Goal: Task Accomplishment & Management: Manage account settings

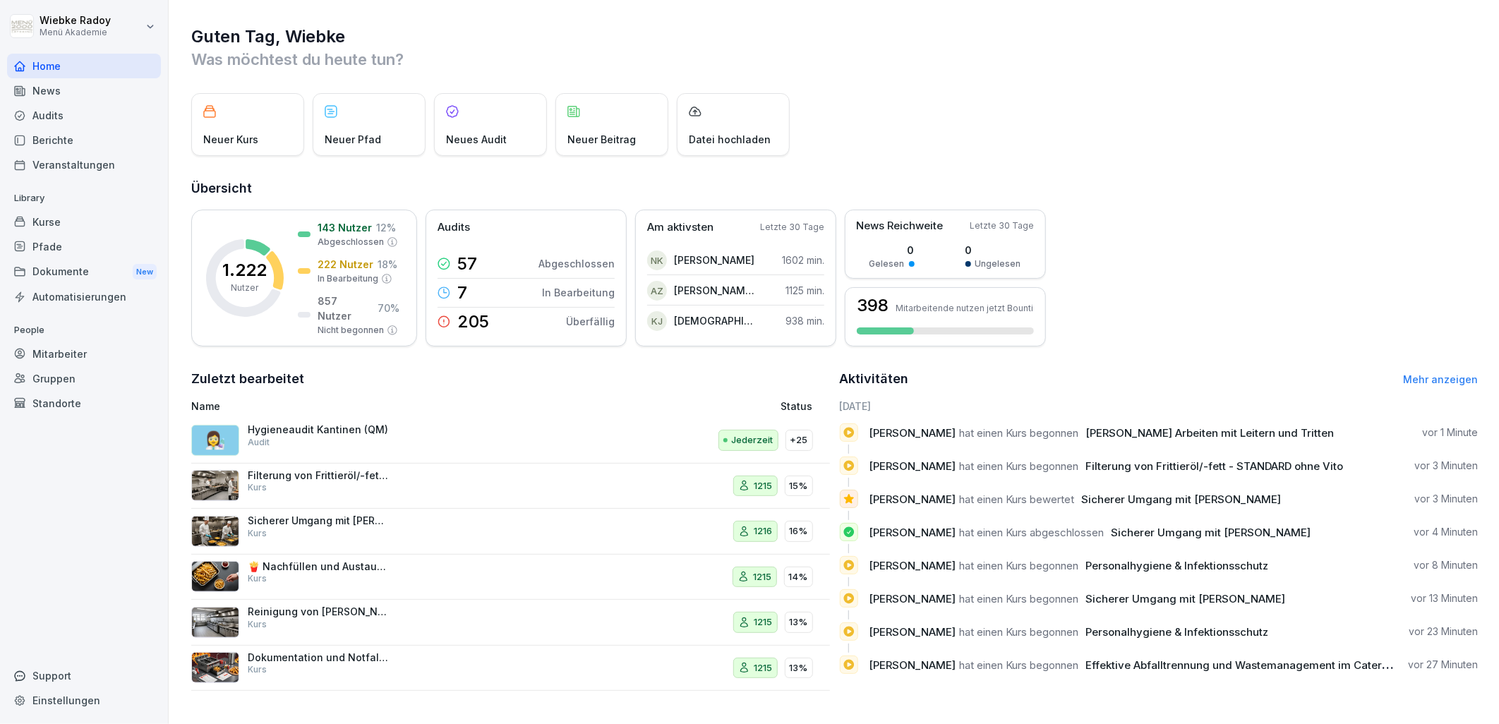
click at [392, 433] on div "👩‍🔬 Hygieneaudit Kantinen (QM) Audit" at bounding box center [392, 440] width 403 height 34
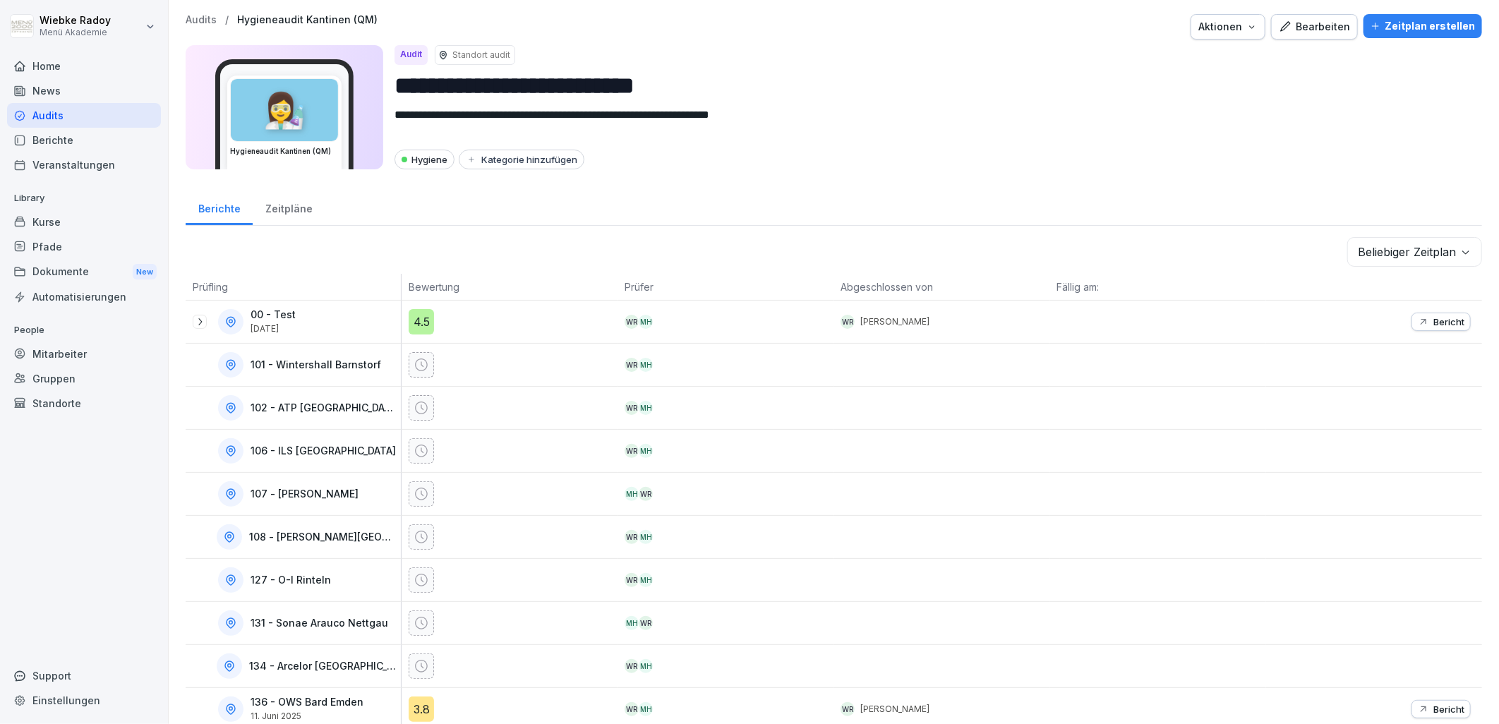
click at [1266, 334] on div "Bericht" at bounding box center [1374, 322] width 216 height 42
click at [272, 203] on div "Zeitpläne" at bounding box center [289, 207] width 72 height 36
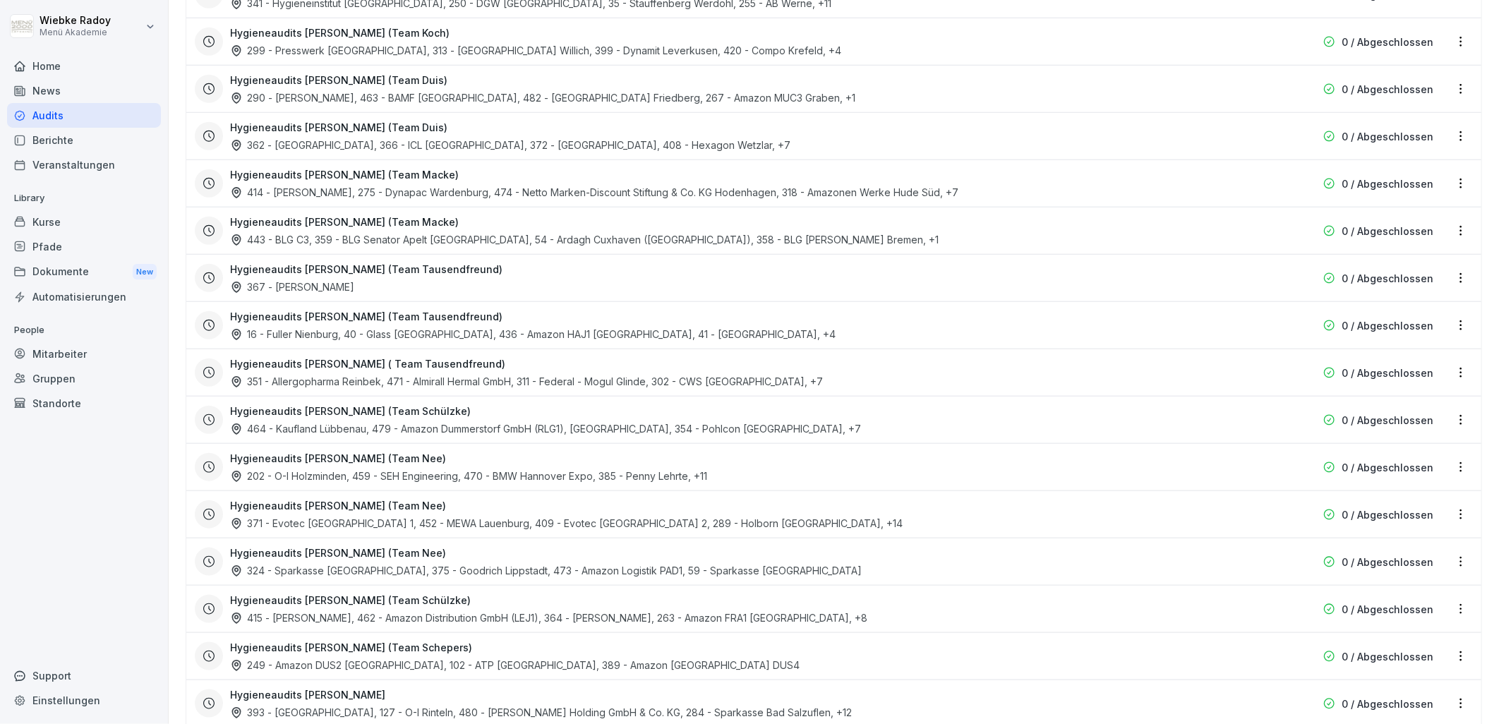
scroll to position [834, 0]
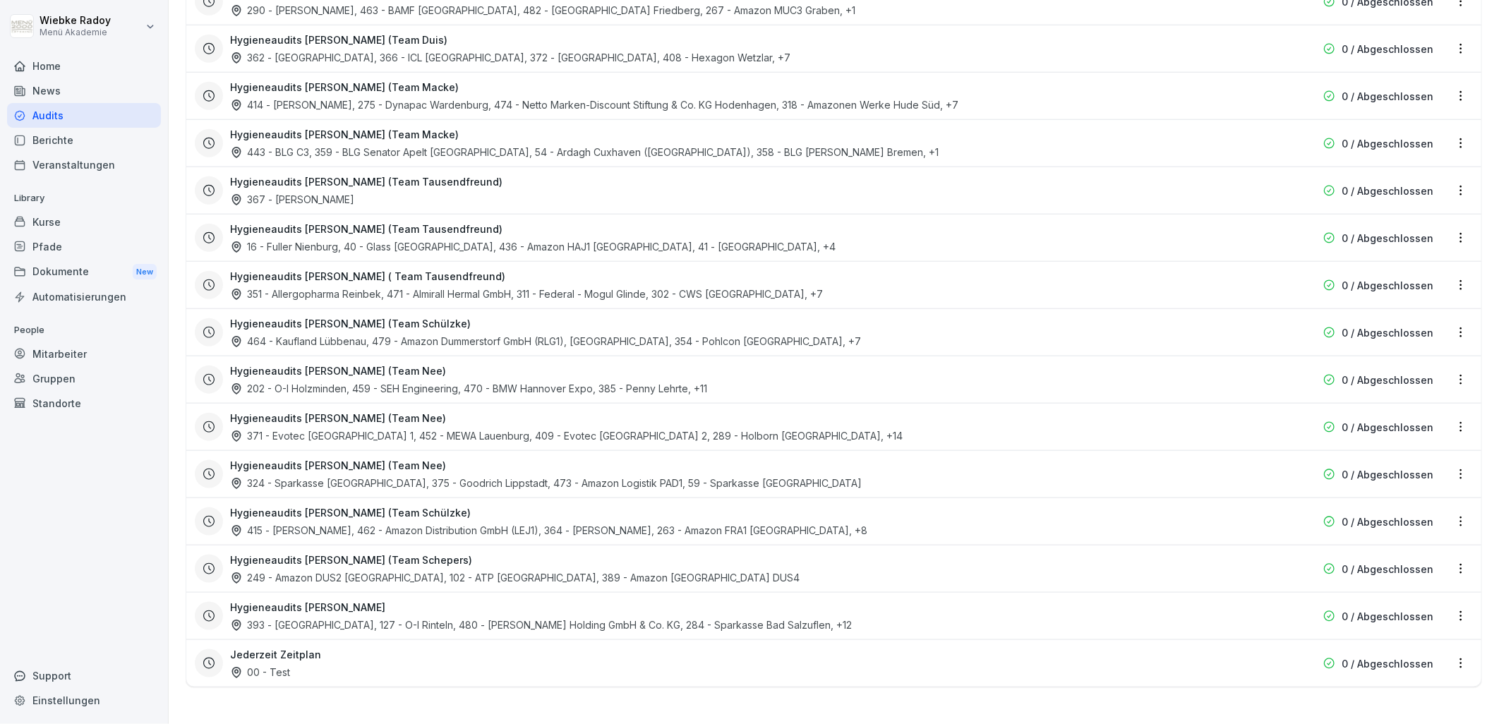
click at [1442, 654] on html "**********" at bounding box center [749, 362] width 1499 height 724
click at [0, 0] on link "Zeitplan bearbeiten" at bounding box center [0, 0] width 0 height 0
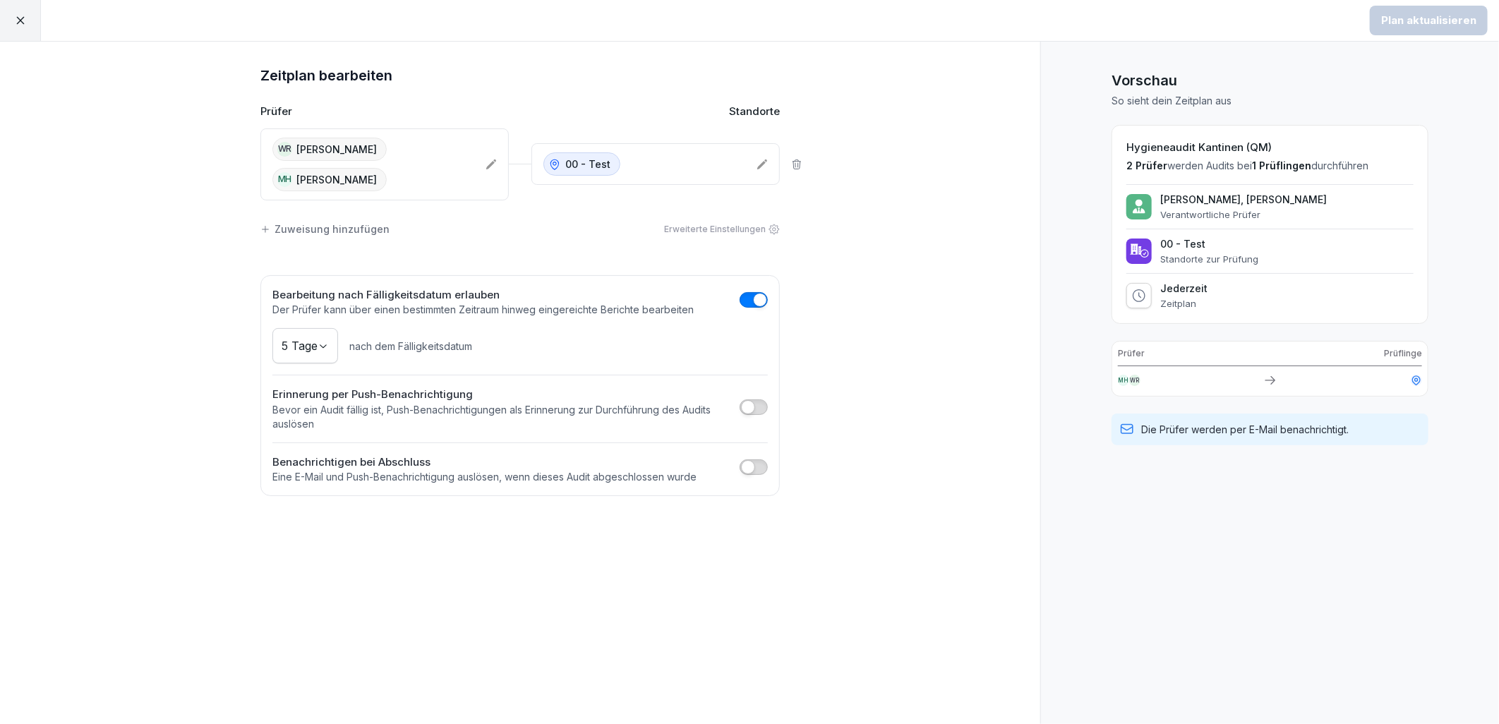
click at [759, 164] on icon at bounding box center [761, 164] width 11 height 11
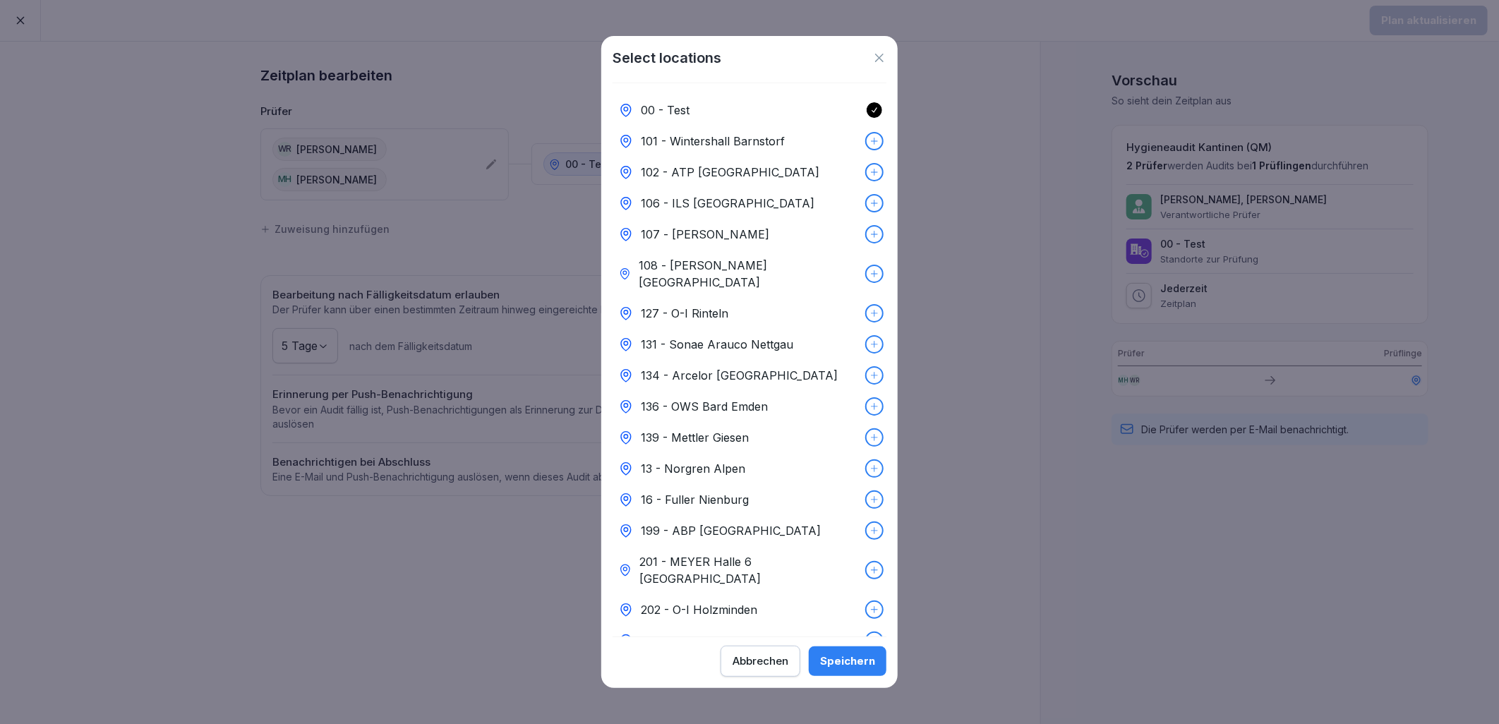
click at [764, 665] on div "Abbrechen" at bounding box center [761, 661] width 56 height 16
